Goal: Consume media (video, audio)

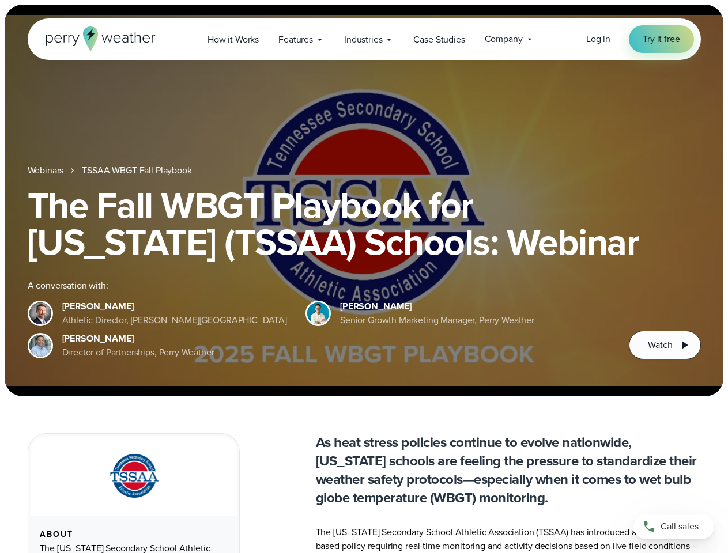
click at [364, 277] on div "The Fall WBGT Playbook for [US_STATE] (TSSAA) Schools: Webinar A conversation w…" at bounding box center [364, 273] width 673 height 173
click at [364, 39] on span "Industries" at bounding box center [363, 40] width 38 height 14
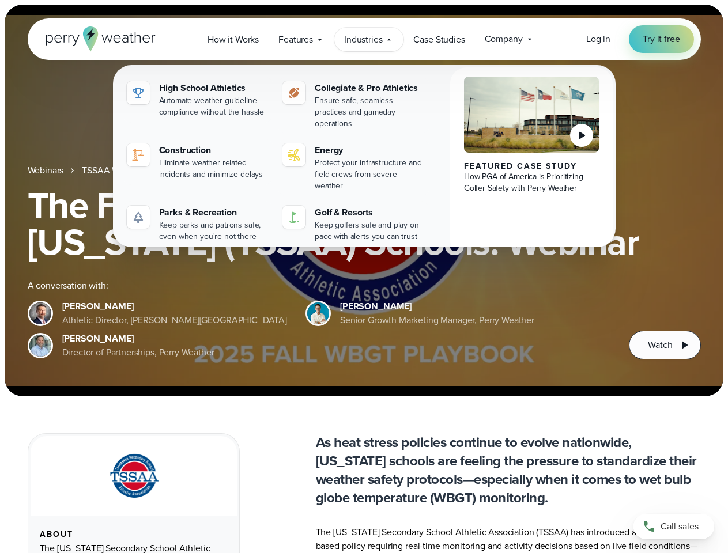
click at [364, 201] on h1 "The Fall WBGT Playbook for [US_STATE] (TSSAA) Schools: Webinar" at bounding box center [364, 224] width 673 height 74
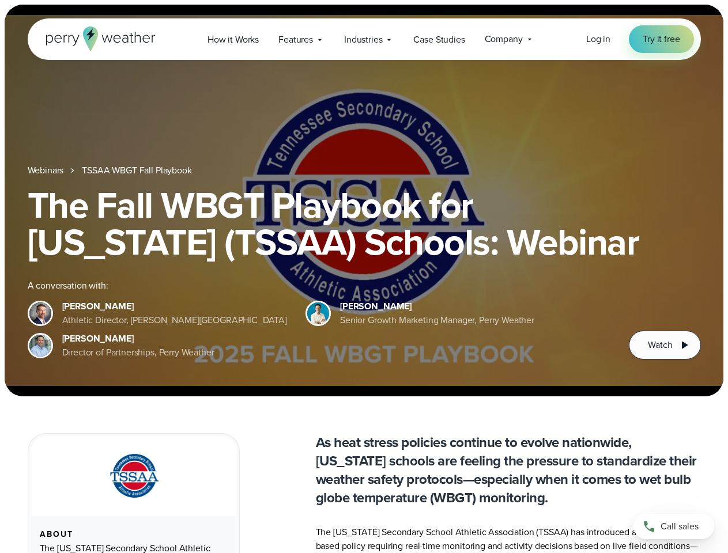
click at [138, 171] on link "TSSAA WBGT Fall Playbook" at bounding box center [137, 171] width 110 height 14
click at [665, 345] on span "Watch" at bounding box center [660, 345] width 24 height 14
